Goal: Task Accomplishment & Management: Complete application form

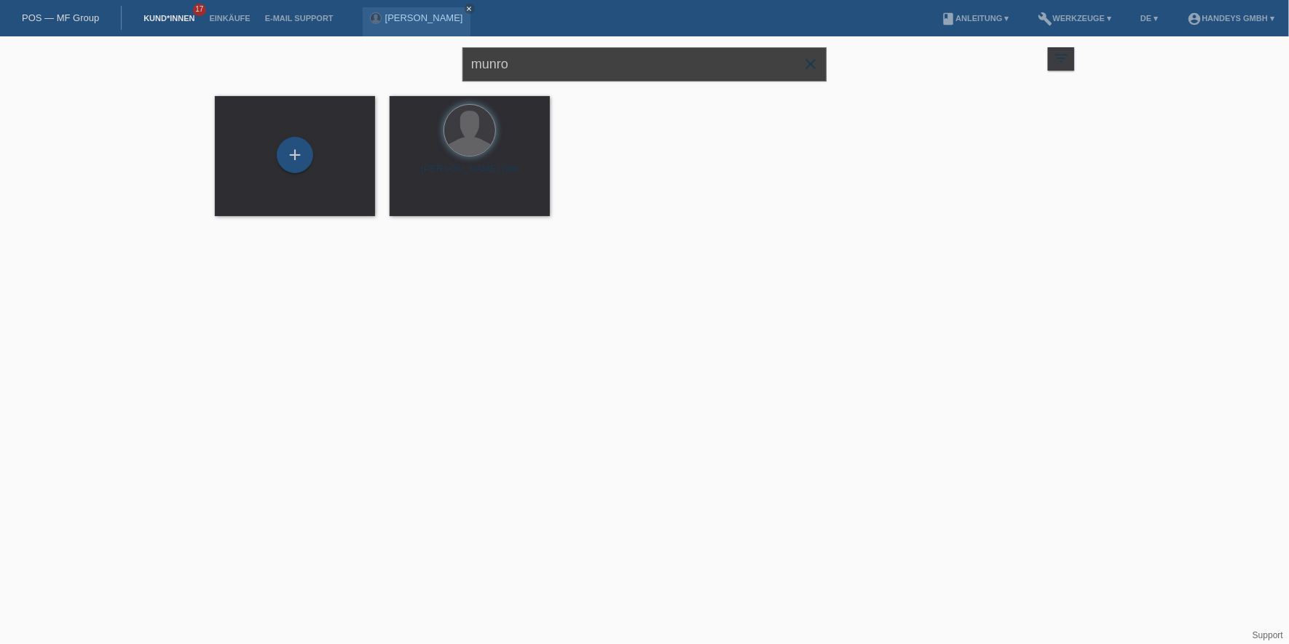
drag, startPoint x: 568, startPoint y: 59, endPoint x: 259, endPoint y: 65, distance: 308.8
click at [260, 65] on div "munro close filter_list view_module Alle Kund*innen anzeigen star Markierte Kun…" at bounding box center [645, 62] width 874 height 52
type input "dafina"
click at [289, 154] on div "+" at bounding box center [295, 155] width 36 height 36
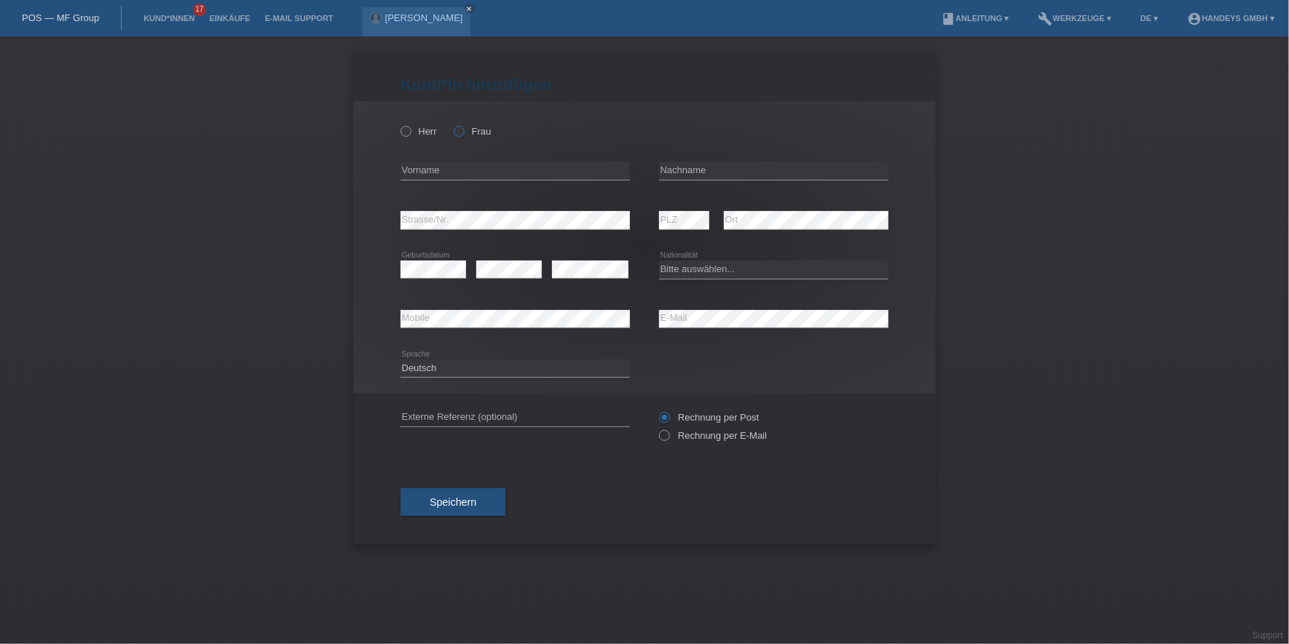
click at [451, 124] on icon at bounding box center [451, 124] width 0 height 0
click at [463, 129] on input "Frau" at bounding box center [458, 130] width 9 height 9
radio input "true"
click at [498, 173] on input "text" at bounding box center [514, 171] width 229 height 18
paste input "[PERSON_NAME]"
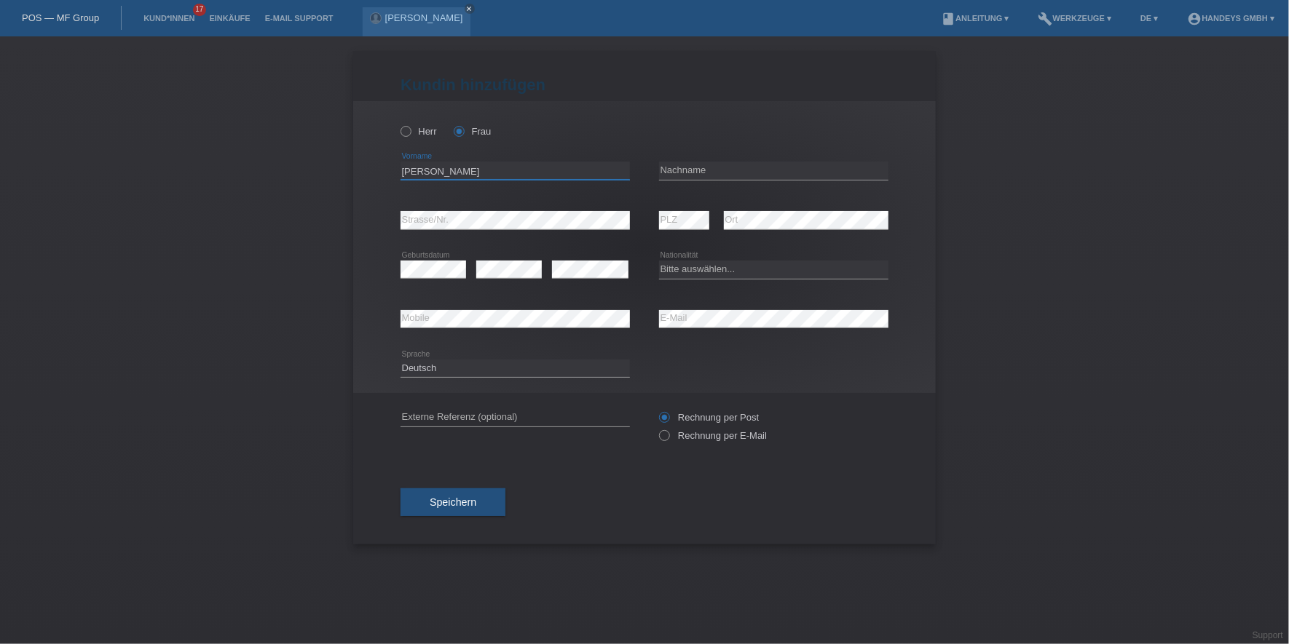
type input "[PERSON_NAME]"
drag, startPoint x: 707, startPoint y: 156, endPoint x: 714, endPoint y: 161, distance: 8.9
click at [711, 159] on div "error Nachname" at bounding box center [773, 171] width 229 height 50
click at [717, 172] on input "text" at bounding box center [773, 171] width 229 height 18
paste input "Maznikolli"
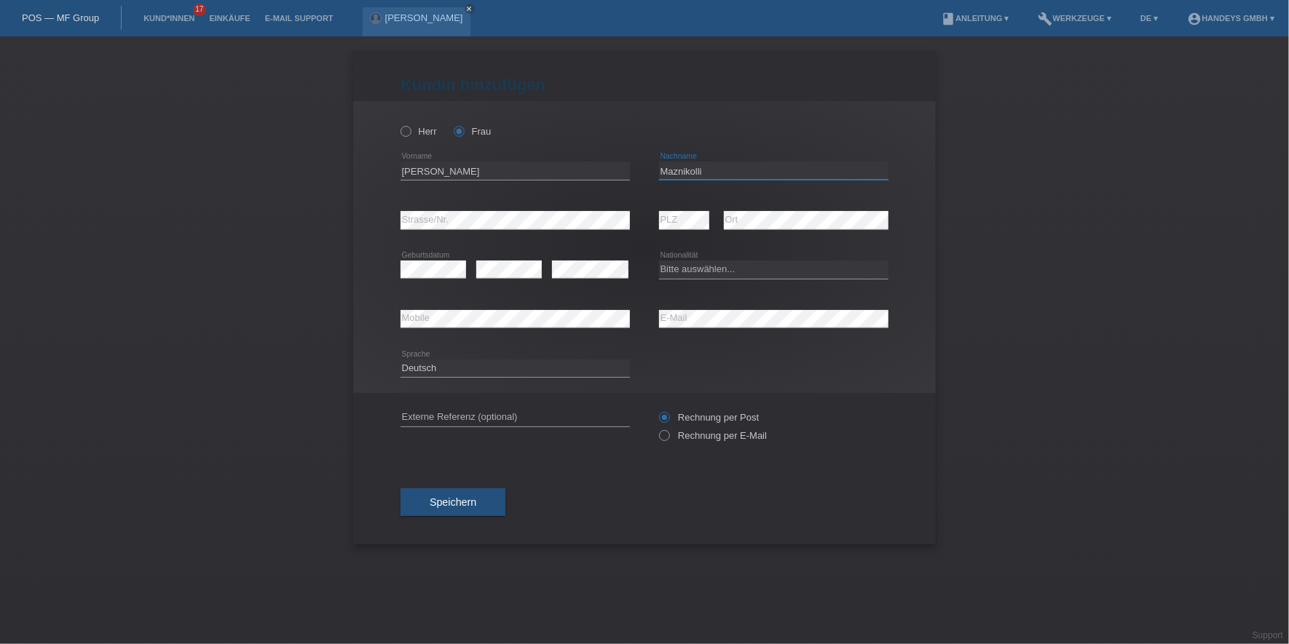
type input "Maznikolli"
click at [462, 211] on div "error Strasse/Nr." at bounding box center [514, 221] width 229 height 50
select select "CH"
click at [433, 412] on input "text" at bounding box center [514, 417] width 229 height 18
type input "DERYA"
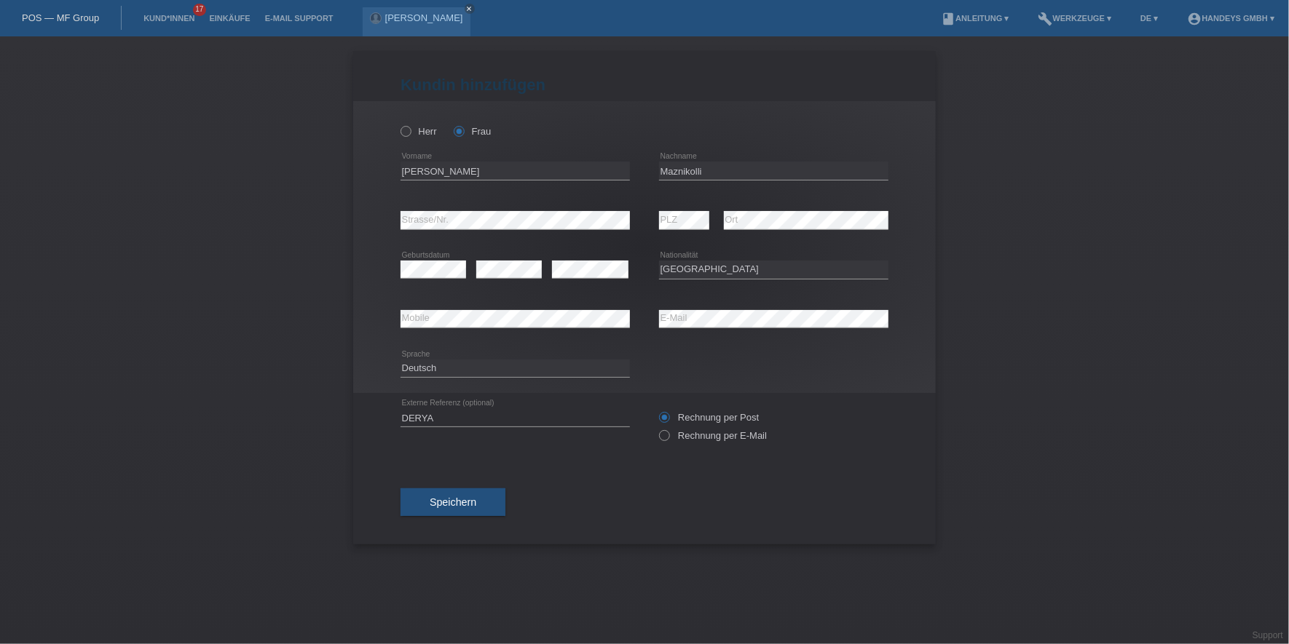
click at [393, 454] on div "Kund*in hinzufügen Kunde hinzufügen Kundin hinzufügen Herr Frau Dafina error Vo…" at bounding box center [644, 298] width 582 height 494
click at [443, 511] on button "Speichern" at bounding box center [452, 503] width 105 height 28
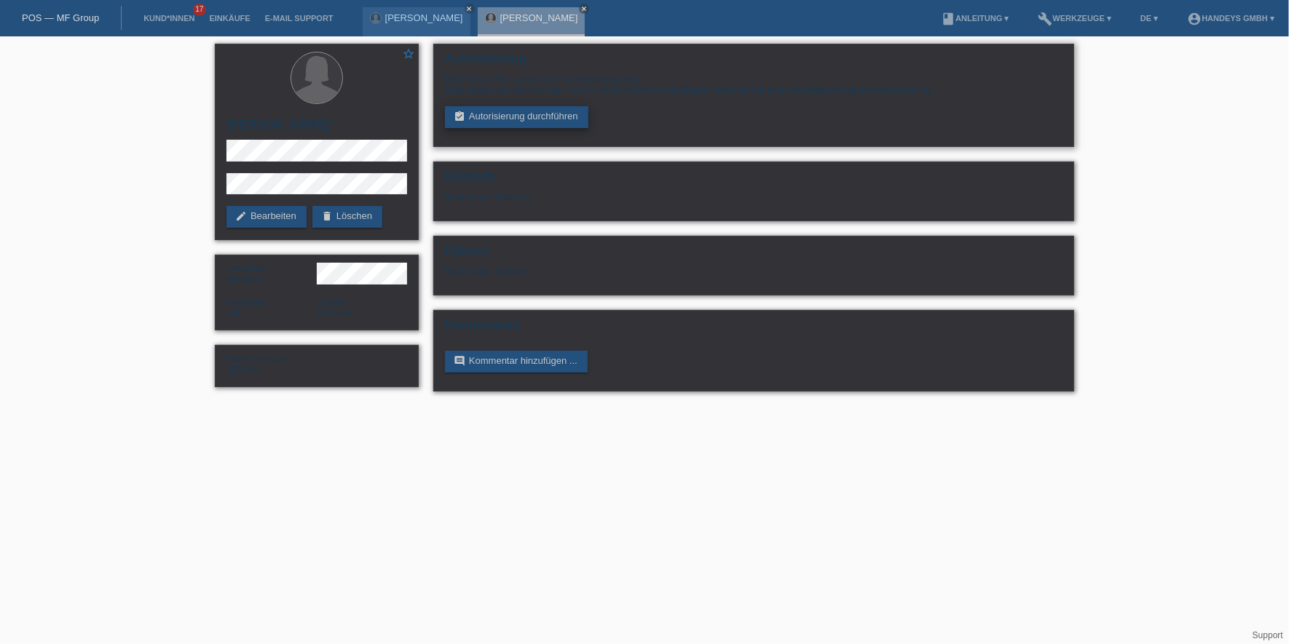
click at [489, 113] on link "assignment_turned_in Autorisierung durchführen" at bounding box center [516, 117] width 143 height 22
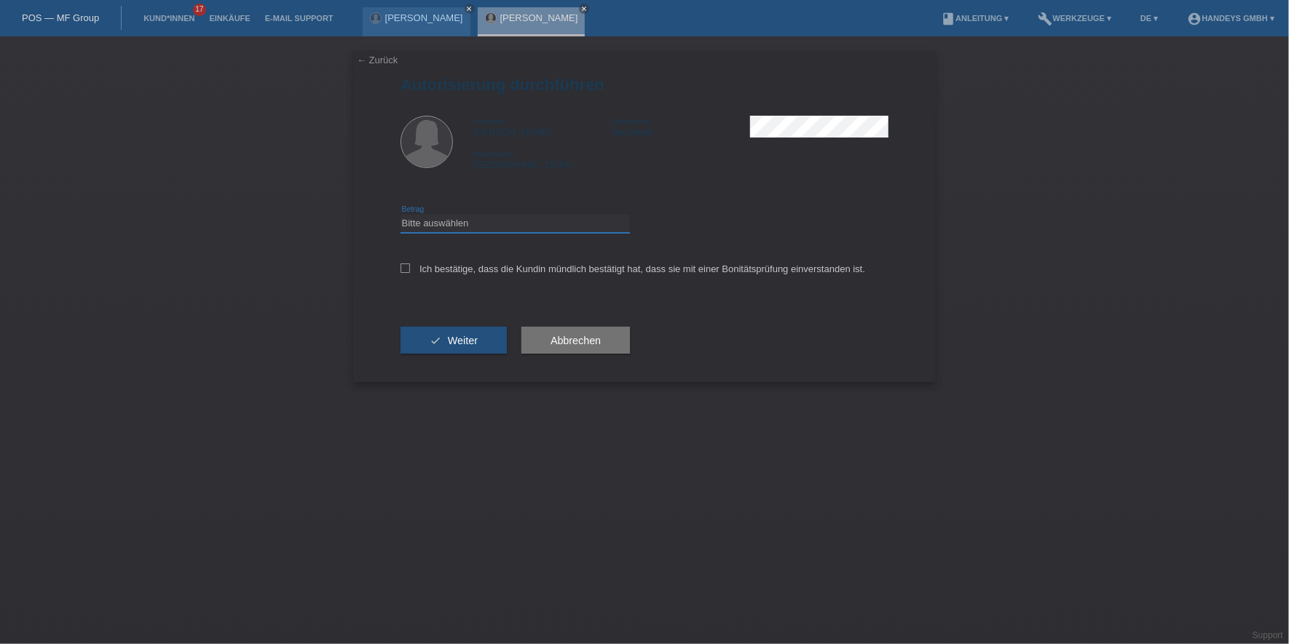
click at [498, 219] on select "Bitte auswählen CHF 1.00 - CHF 499.00 CHF 500.00 - CHF 1'999.00 CHF 2'000.00 - …" at bounding box center [514, 223] width 229 height 17
select select "3"
click at [400, 215] on select "Bitte auswählen CHF 1.00 - CHF 499.00 CHF 500.00 - CHF 1'999.00 CHF 2'000.00 - …" at bounding box center [514, 223] width 229 height 17
click at [482, 257] on div "Ich bestätige, dass die Kundin mündlich bestätigt hat, dass sie mit einer Bonit…" at bounding box center [644, 274] width 488 height 50
click at [482, 261] on div "Ich bestätige, dass die Kundin mündlich bestätigt hat, dass sie mit einer Bonit…" at bounding box center [644, 274] width 488 height 50
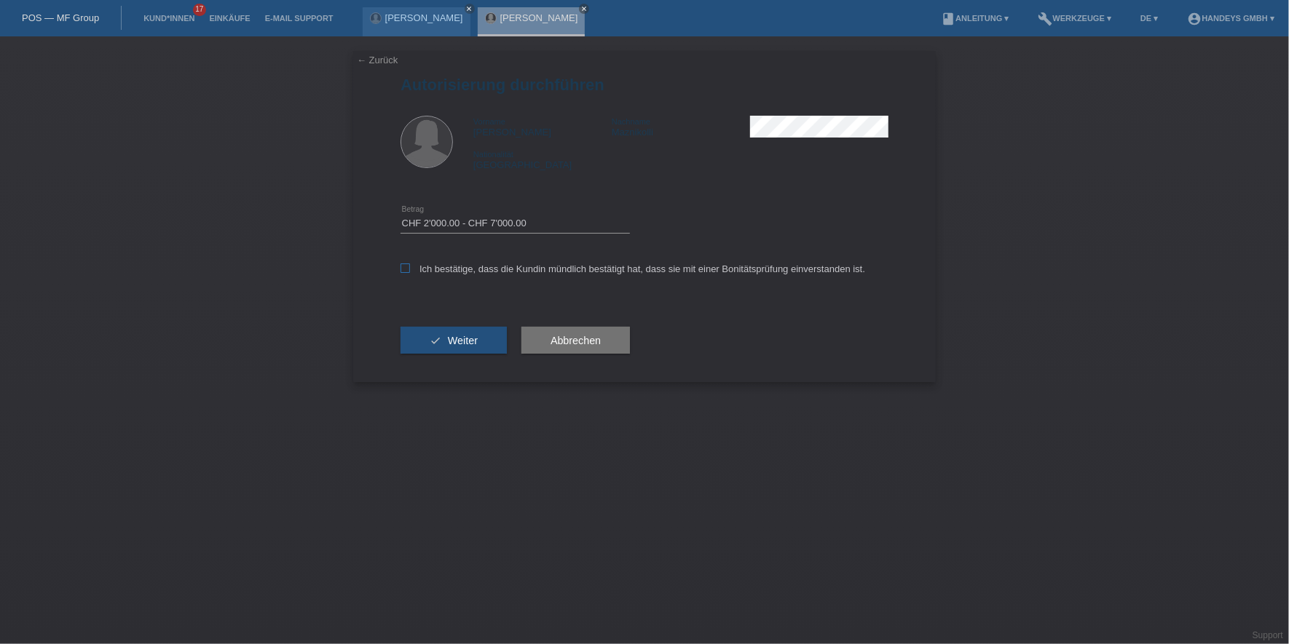
click at [475, 264] on label "Ich bestätige, dass die Kundin mündlich bestätigt hat, dass sie mit einer Bonit…" at bounding box center [632, 269] width 465 height 11
click at [410, 264] on input "Ich bestätige, dass die Kundin mündlich bestätigt hat, dass sie mit einer Bonit…" at bounding box center [404, 268] width 9 height 9
checkbox input "true"
click at [473, 343] on span "Weiter" at bounding box center [463, 341] width 30 height 12
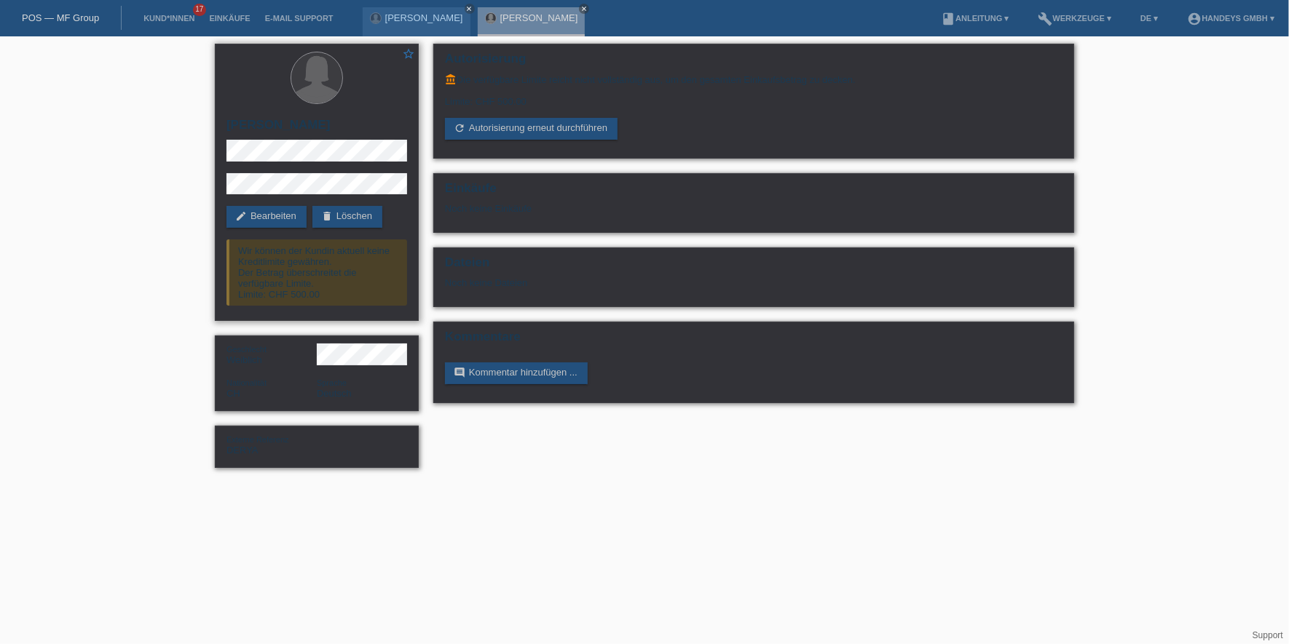
click at [261, 229] on div "star_border [PERSON_NAME] edit Bearbeiten delete Löschen Wir können der Kundin …" at bounding box center [317, 182] width 204 height 277
click at [272, 216] on link "edit Bearbeiten" at bounding box center [266, 217] width 80 height 22
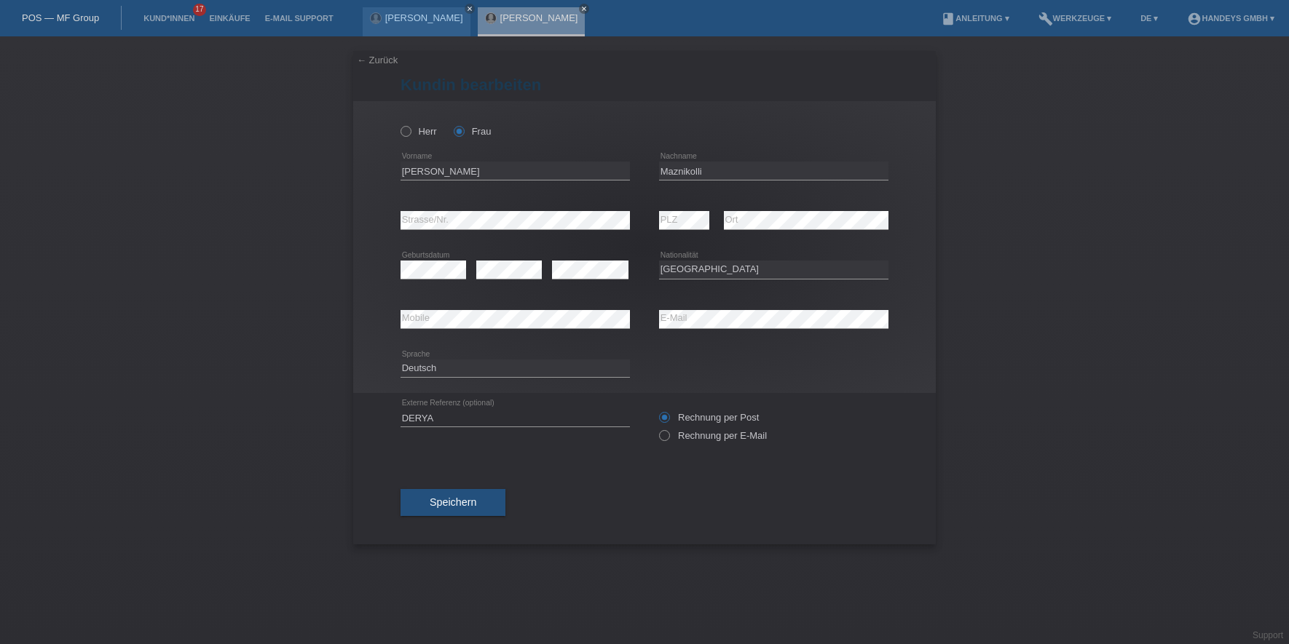
select select "CH"
click at [415, 172] on input "Dafina" at bounding box center [514, 171] width 229 height 18
click at [694, 172] on input "Maznikolli" at bounding box center [773, 171] width 229 height 18
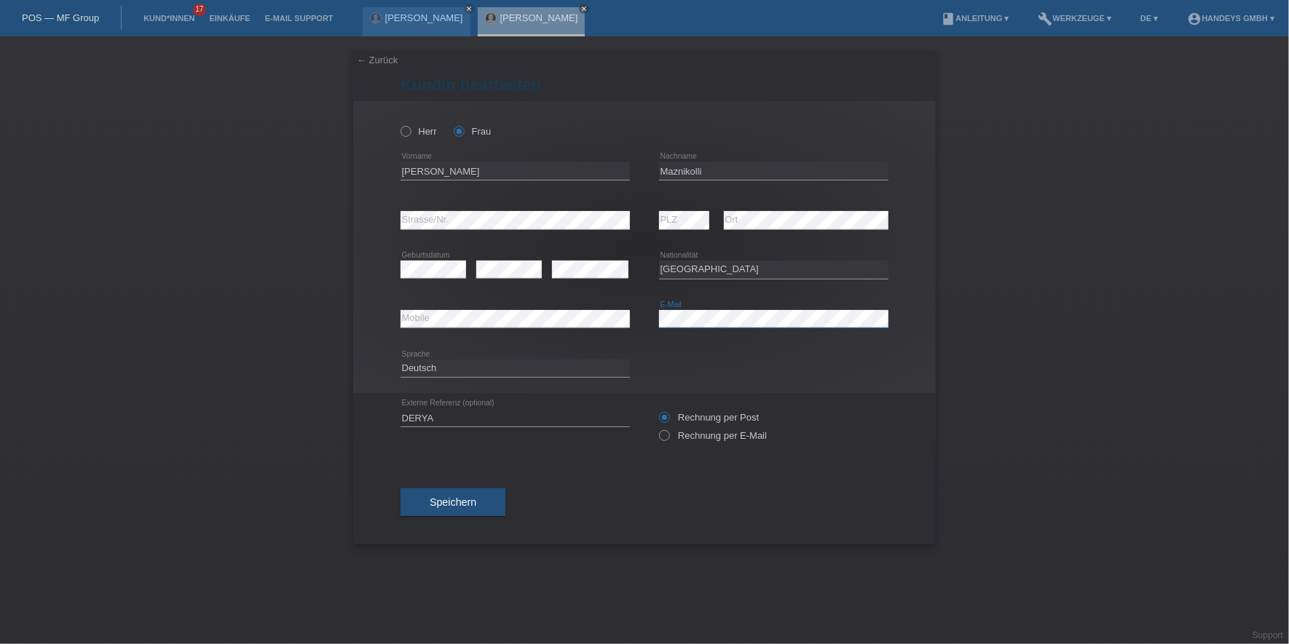
click at [586, 316] on div "error Mobile error E-Mail" at bounding box center [644, 320] width 488 height 50
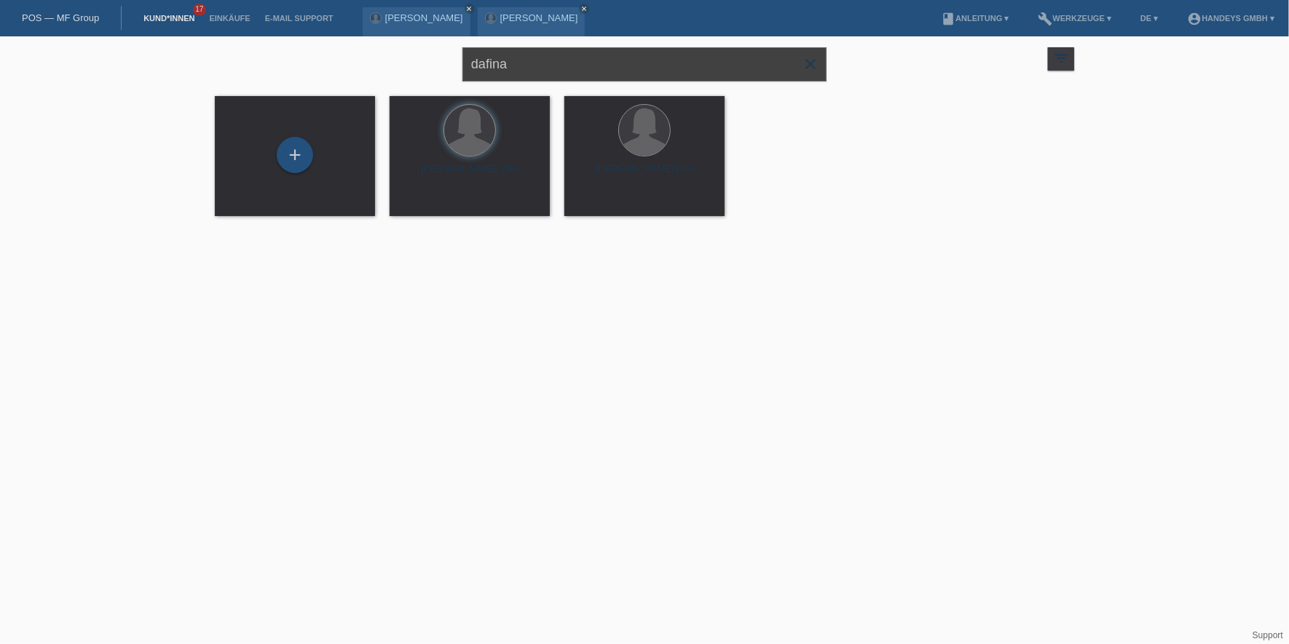
drag, startPoint x: 547, startPoint y: 64, endPoint x: 362, endPoint y: 59, distance: 185.0
click at [368, 59] on div "dafina close filter_list view_module Alle Kund*innen anzeigen star Markierte [P…" at bounding box center [645, 62] width 874 height 52
type input "[PERSON_NAME]"
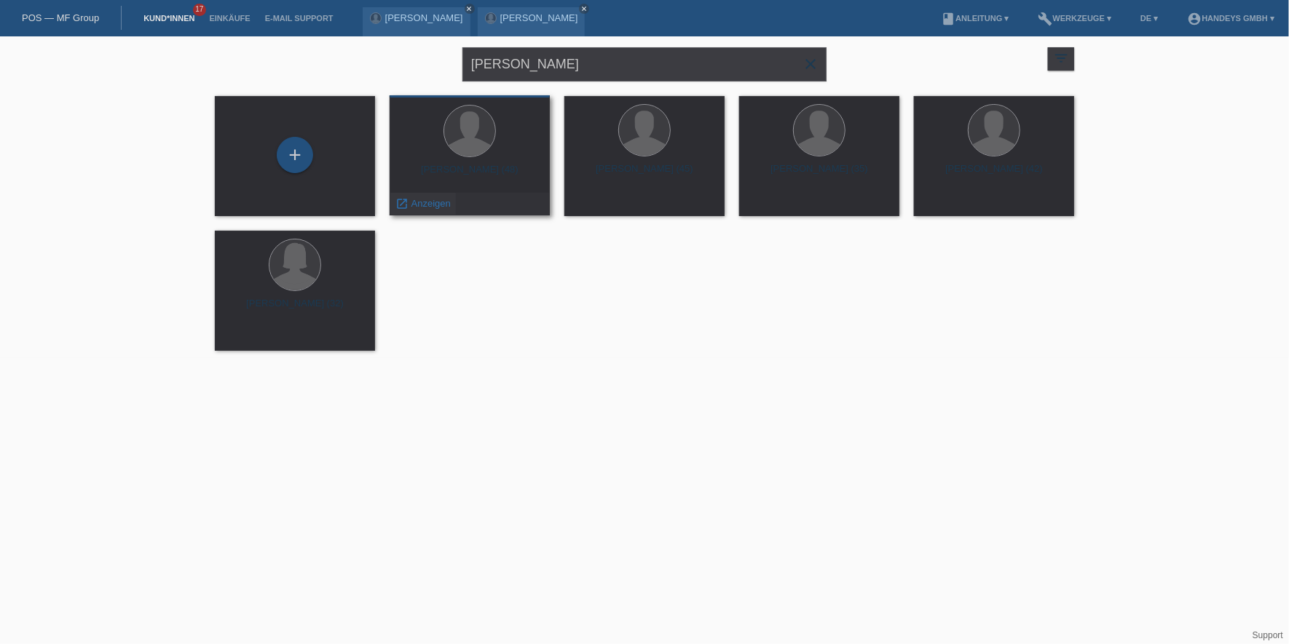
click at [428, 199] on span "Anzeigen" at bounding box center [430, 203] width 39 height 11
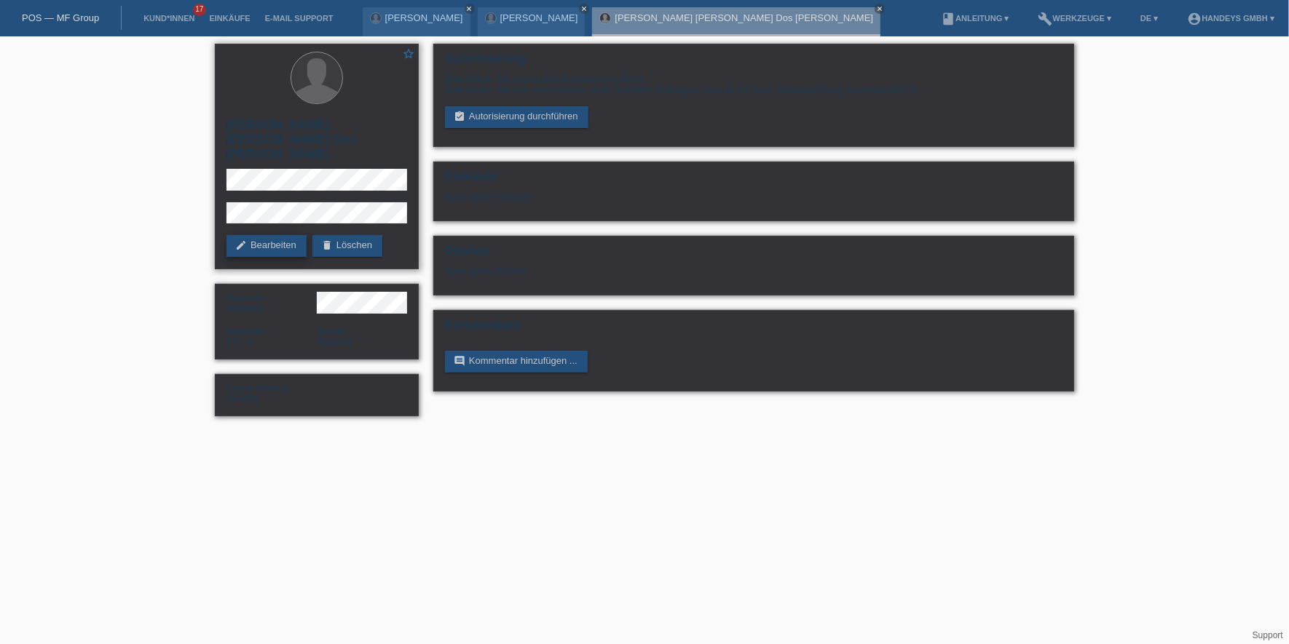
click at [254, 235] on link "edit Bearbeiten" at bounding box center [266, 246] width 80 height 22
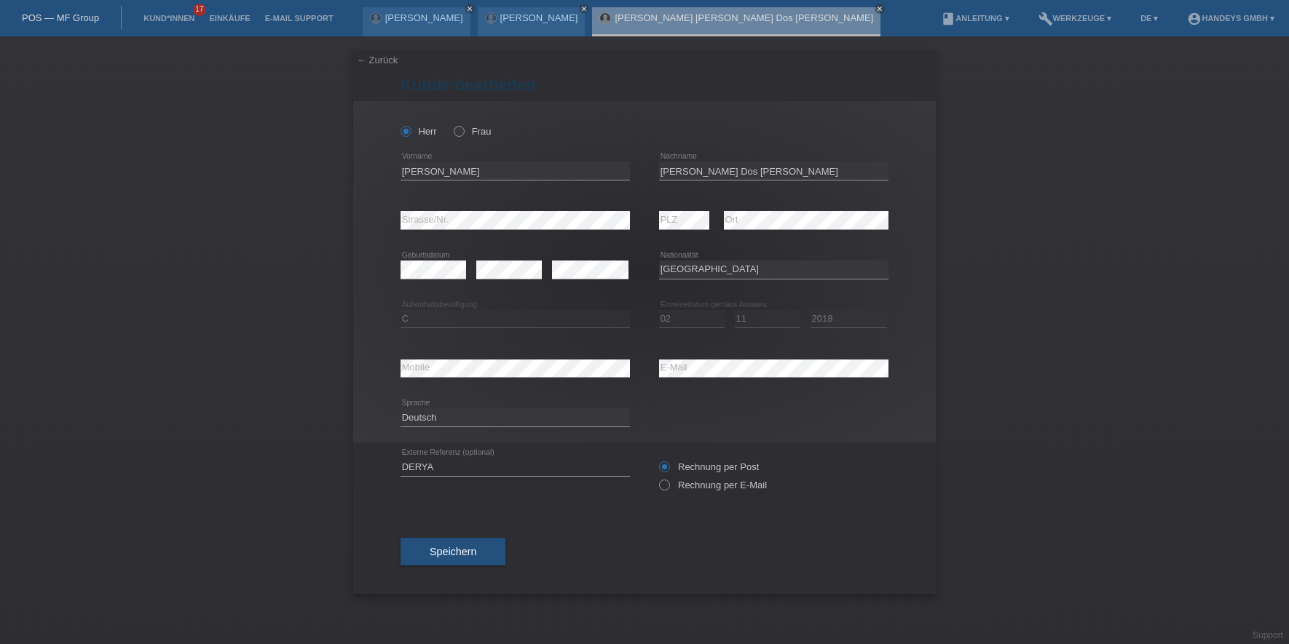
select select "PT"
select select "C"
select select "02"
select select "11"
select select "2018"
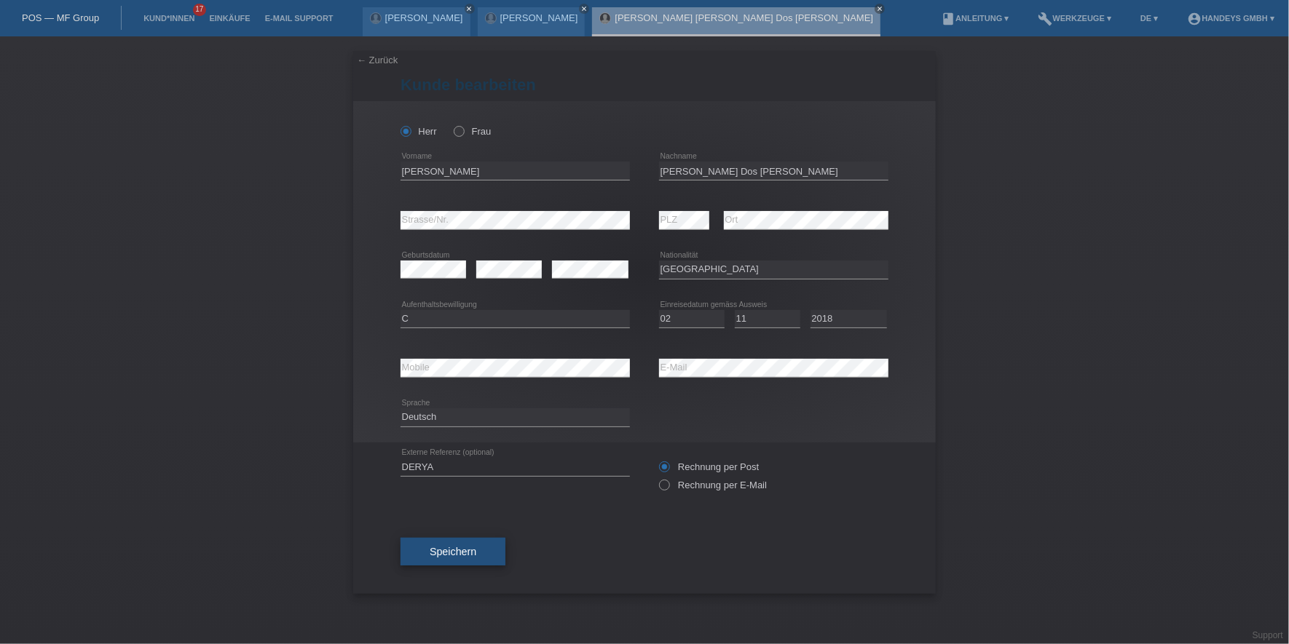
click at [434, 546] on span "Speichern" at bounding box center [453, 552] width 47 height 12
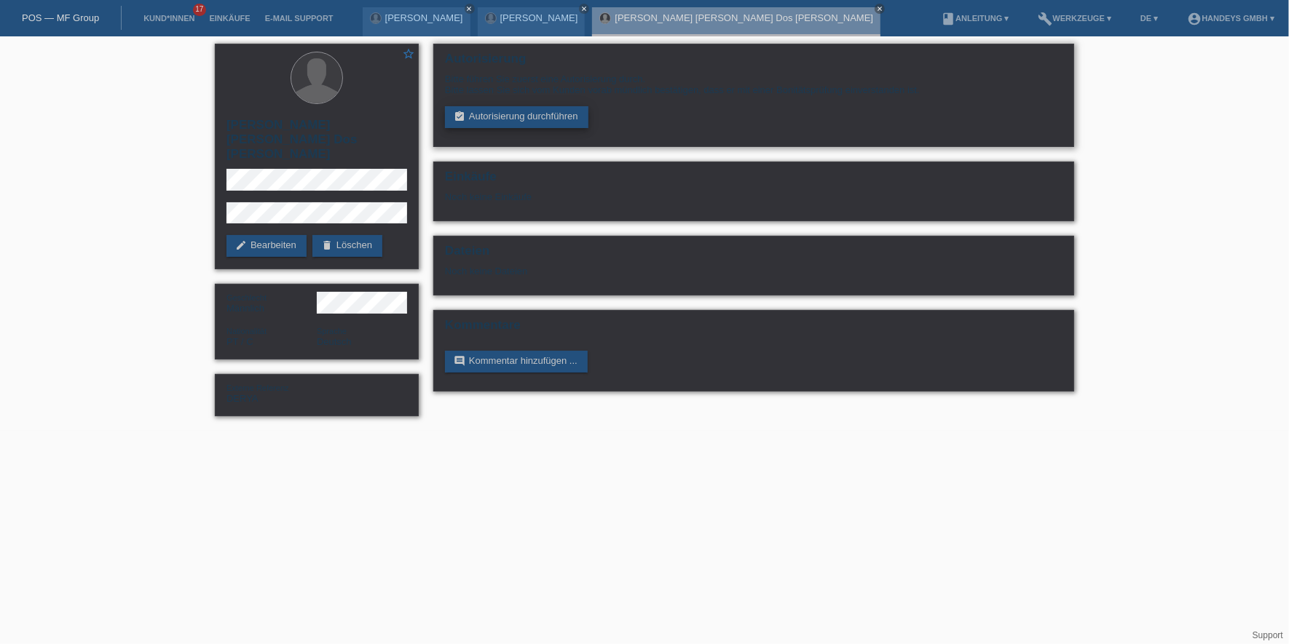
click at [513, 111] on link "assignment_turned_in Autorisierung durchführen" at bounding box center [516, 117] width 143 height 22
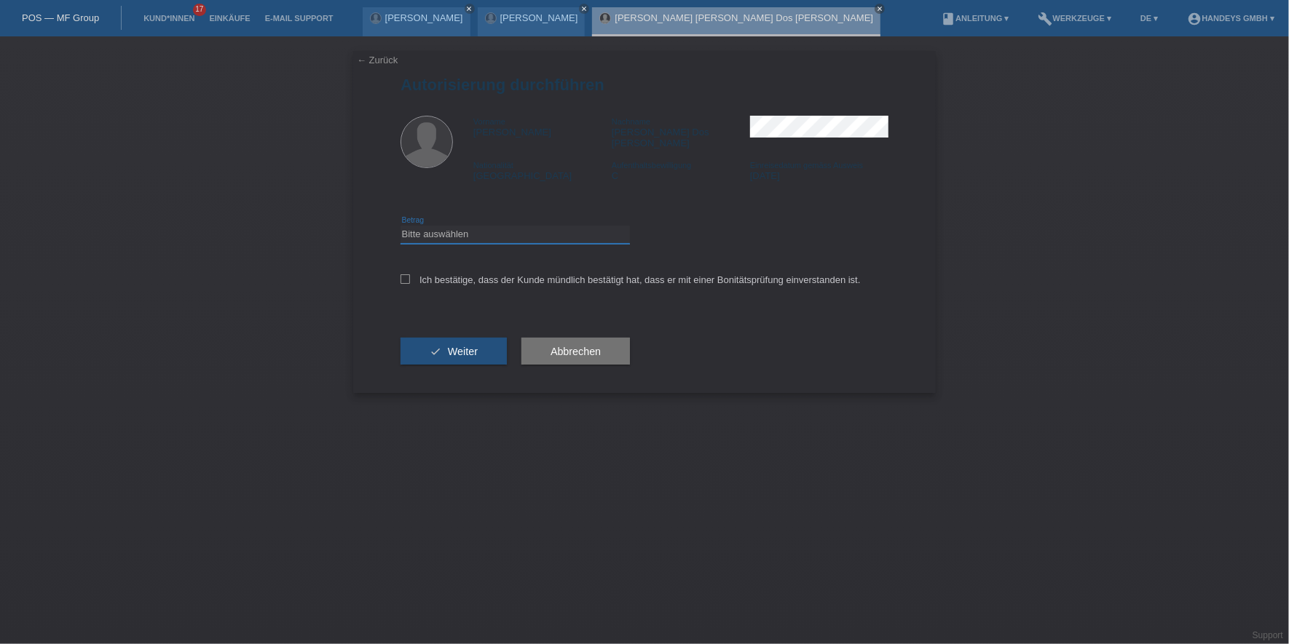
click at [465, 228] on select "Bitte auswählen CHF 1.00 - CHF 499.00 CHF 500.00 - CHF 1'999.00 CHF 2'000.00 - …" at bounding box center [514, 234] width 229 height 17
select select "3"
click at [400, 226] on select "Bitte auswählen CHF 1.00 - CHF 499.00 CHF 500.00 - CHF 1'999.00 CHF 2'000.00 - …" at bounding box center [514, 234] width 229 height 17
drag, startPoint x: 479, startPoint y: 275, endPoint x: 478, endPoint y: 289, distance: 13.9
click at [479, 275] on div "Ich bestätige, dass der Kunde mündlich bestätigt hat, dass er mit einer Bonität…" at bounding box center [644, 285] width 488 height 50
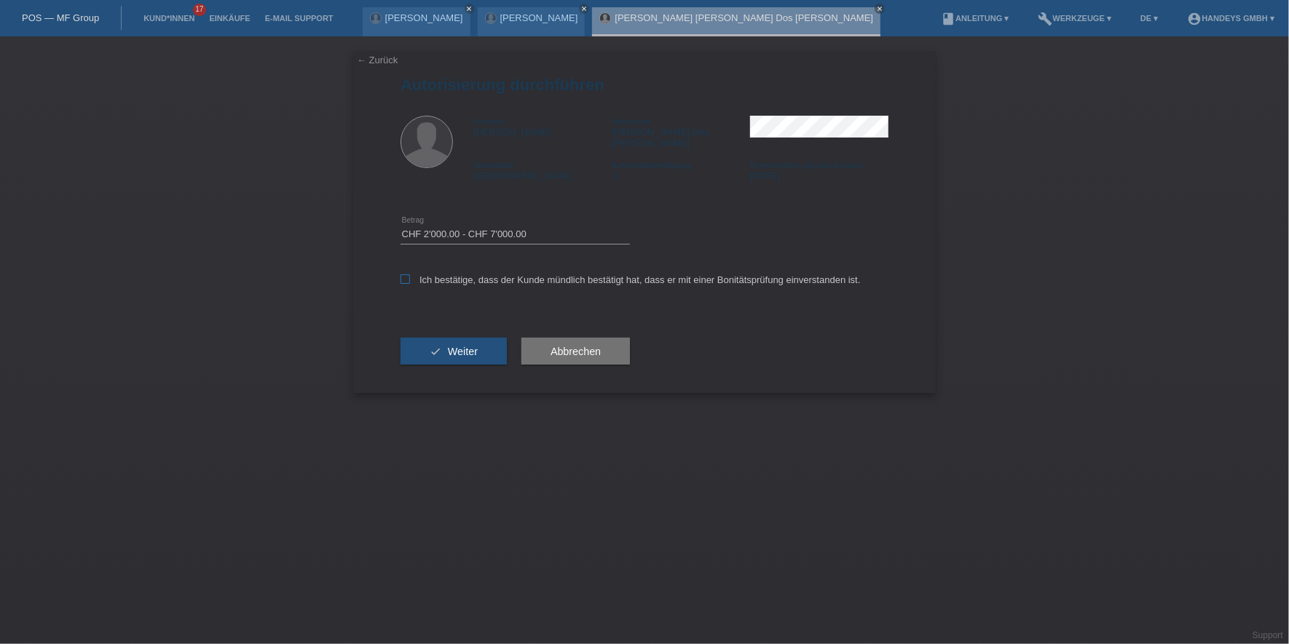
click at [480, 274] on label "Ich bestätige, dass der Kunde mündlich bestätigt hat, dass er mit einer Bonität…" at bounding box center [630, 279] width 460 height 11
click at [410, 274] on input "Ich bestätige, dass der Kunde mündlich bestätigt hat, dass er mit einer Bonität…" at bounding box center [404, 278] width 9 height 9
checkbox input "true"
click at [483, 339] on button "check Weiter" at bounding box center [453, 352] width 106 height 28
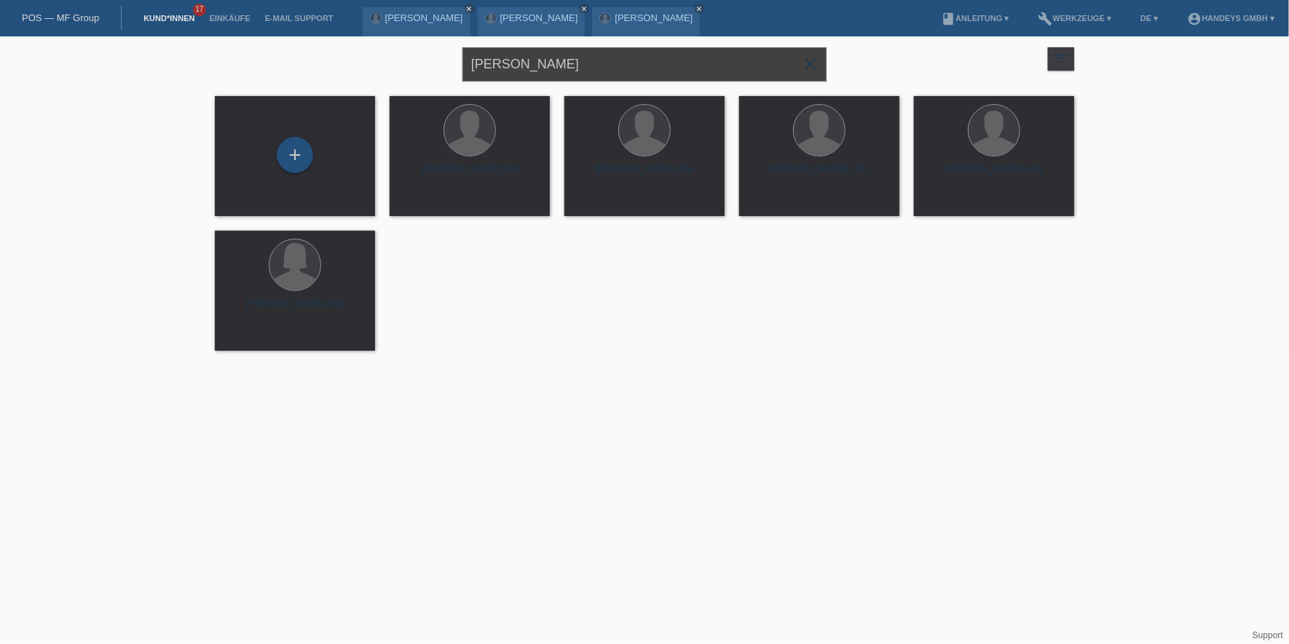
drag, startPoint x: 513, startPoint y: 66, endPoint x: 412, endPoint y: 66, distance: 100.5
click at [412, 66] on div "[PERSON_NAME] close filter_list view_module Alle Kund*innen anzeigen star Marki…" at bounding box center [645, 62] width 874 height 52
type input "meliha"
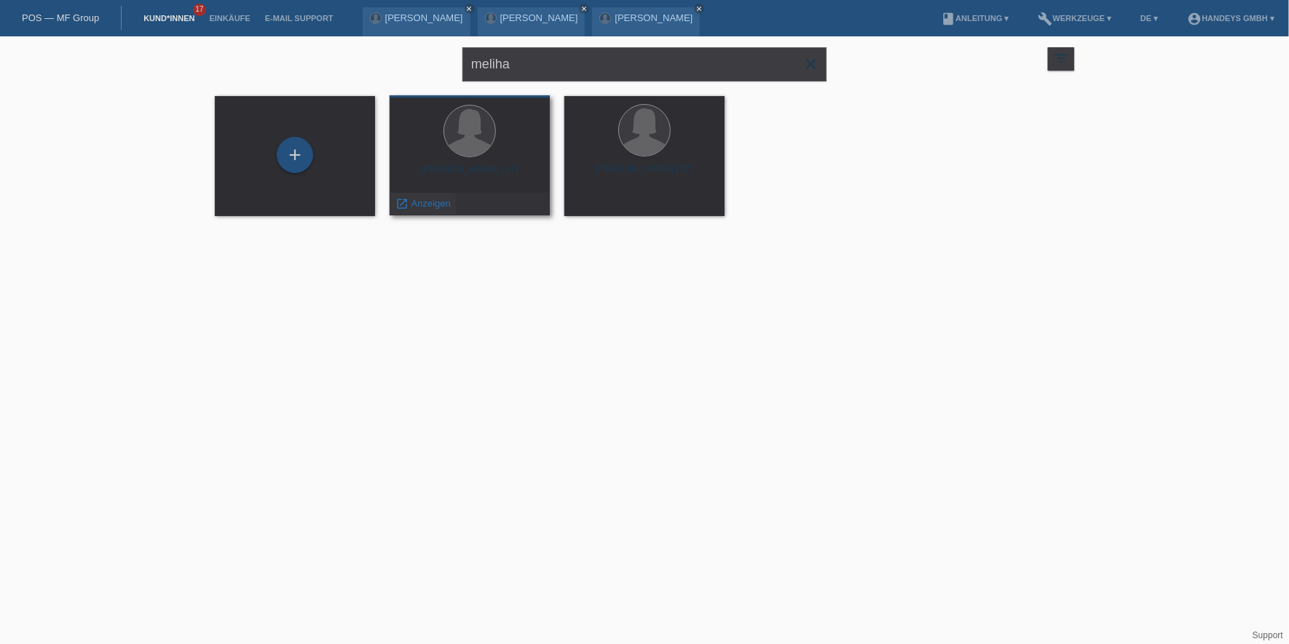
click at [446, 196] on div "launch Anzeigen" at bounding box center [423, 204] width 66 height 22
click at [438, 204] on span "Anzeigen" at bounding box center [430, 203] width 39 height 11
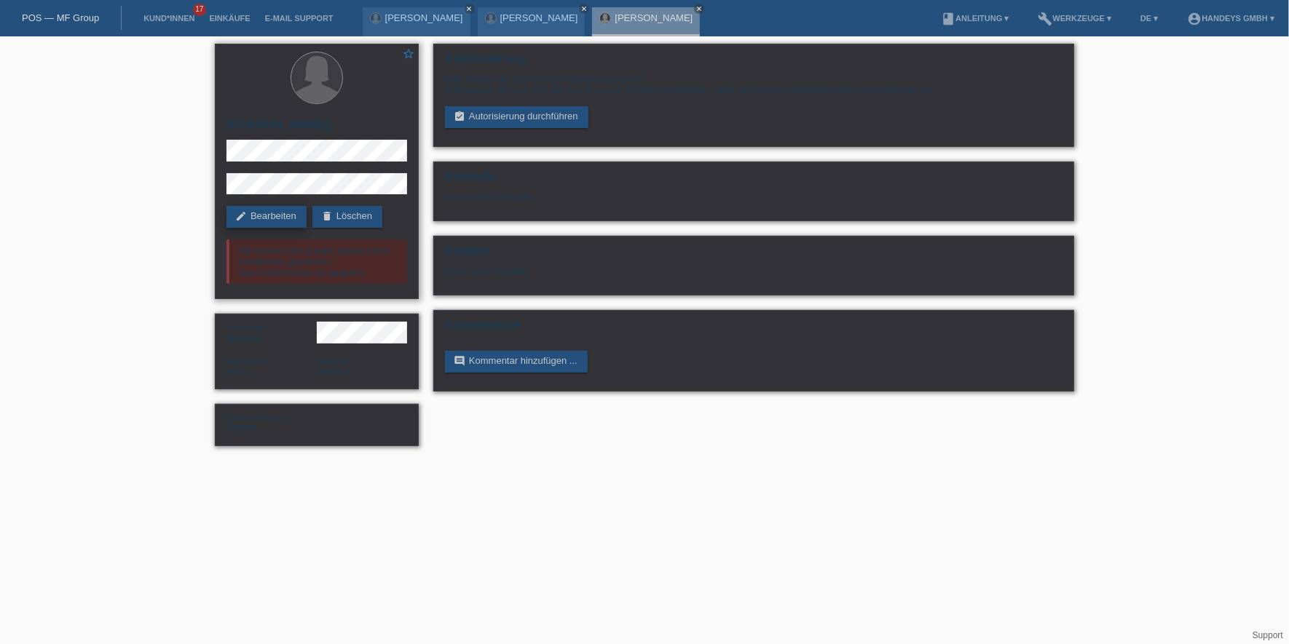
click at [256, 213] on link "edit Bearbeiten" at bounding box center [266, 217] width 80 height 22
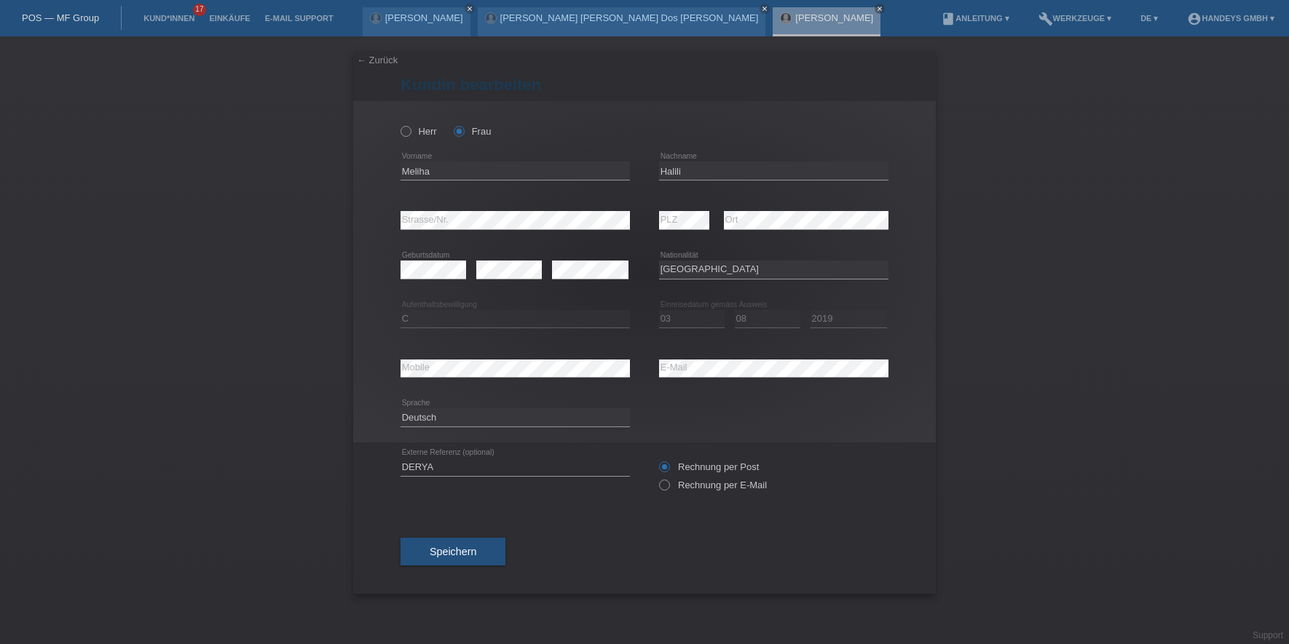
select select "BA"
select select "C"
select select "03"
select select "08"
select select "2019"
